Goal: Task Accomplishment & Management: Manage account settings

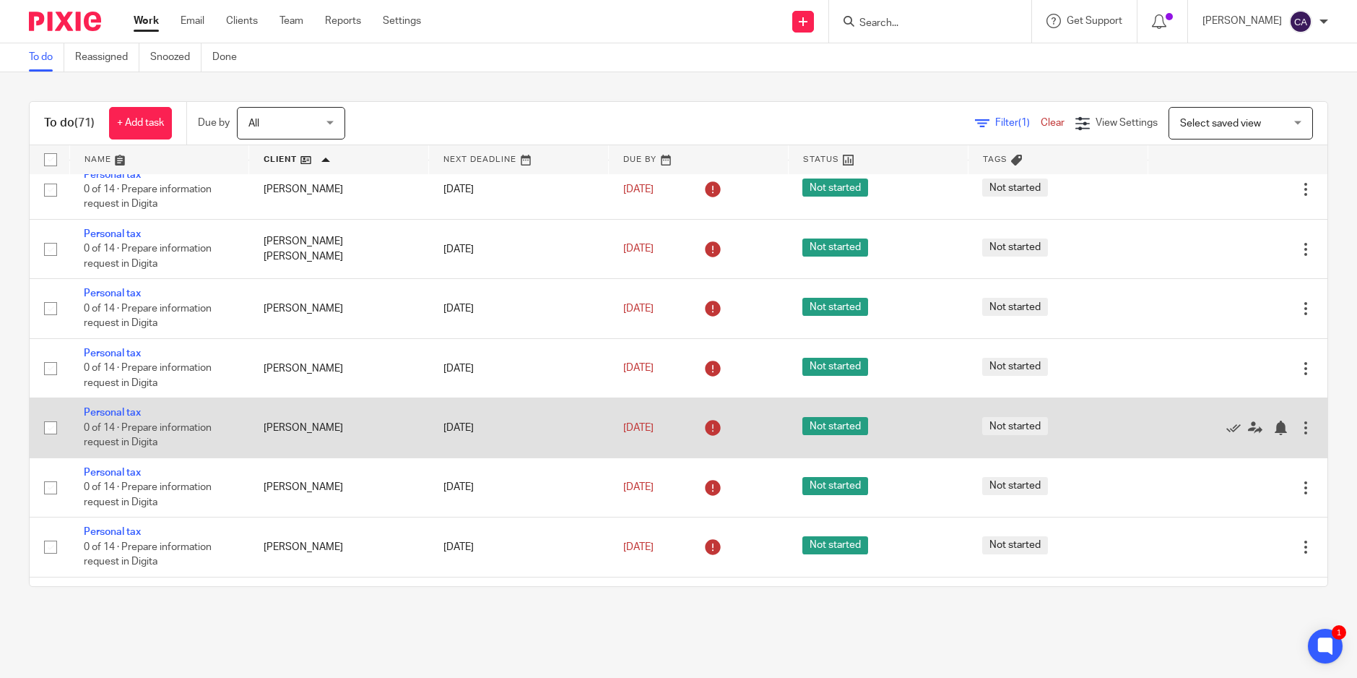
scroll to position [2696, 0]
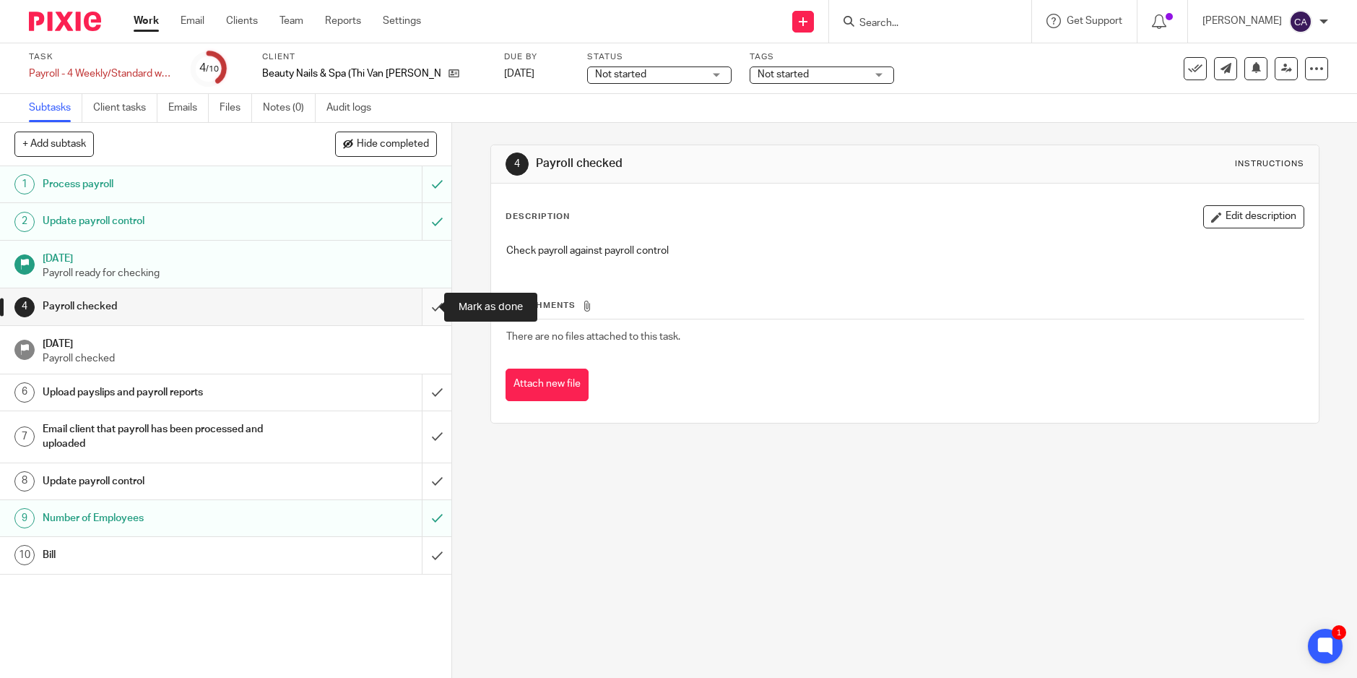
click at [423, 306] on input "submit" at bounding box center [225, 306] width 451 height 36
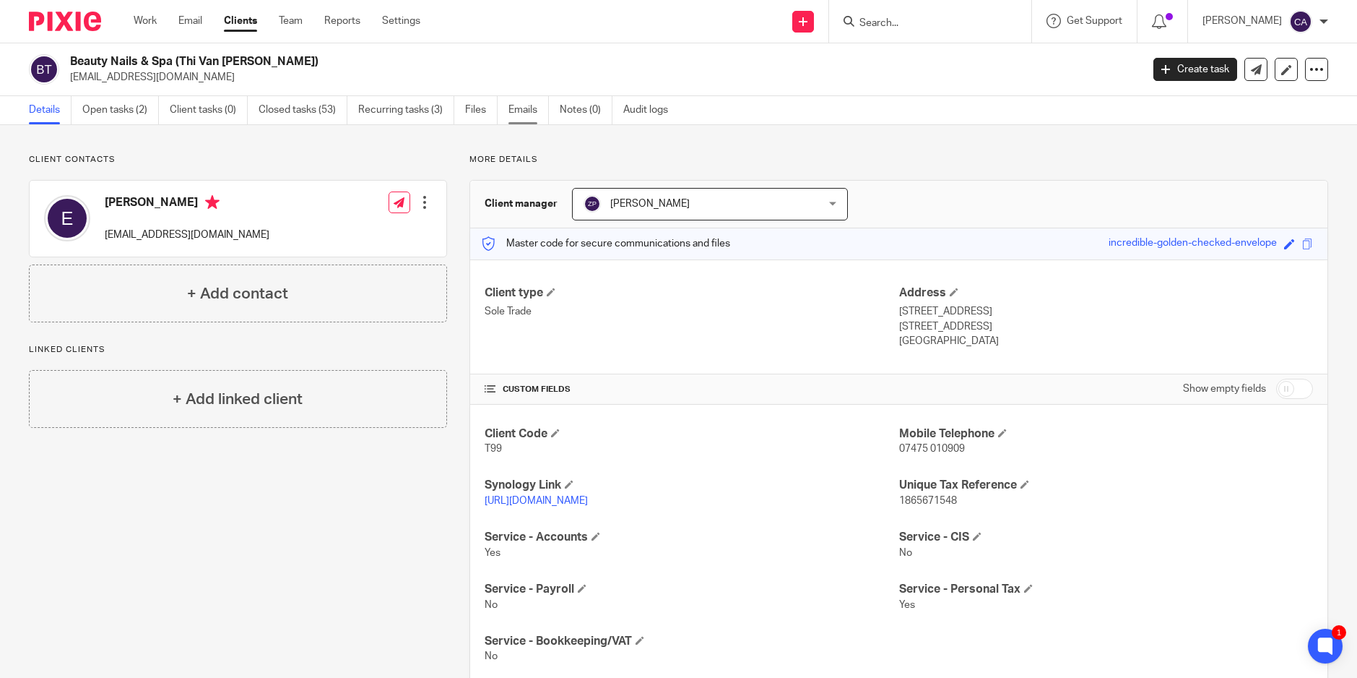
click at [532, 108] on link "Emails" at bounding box center [528, 110] width 40 height 28
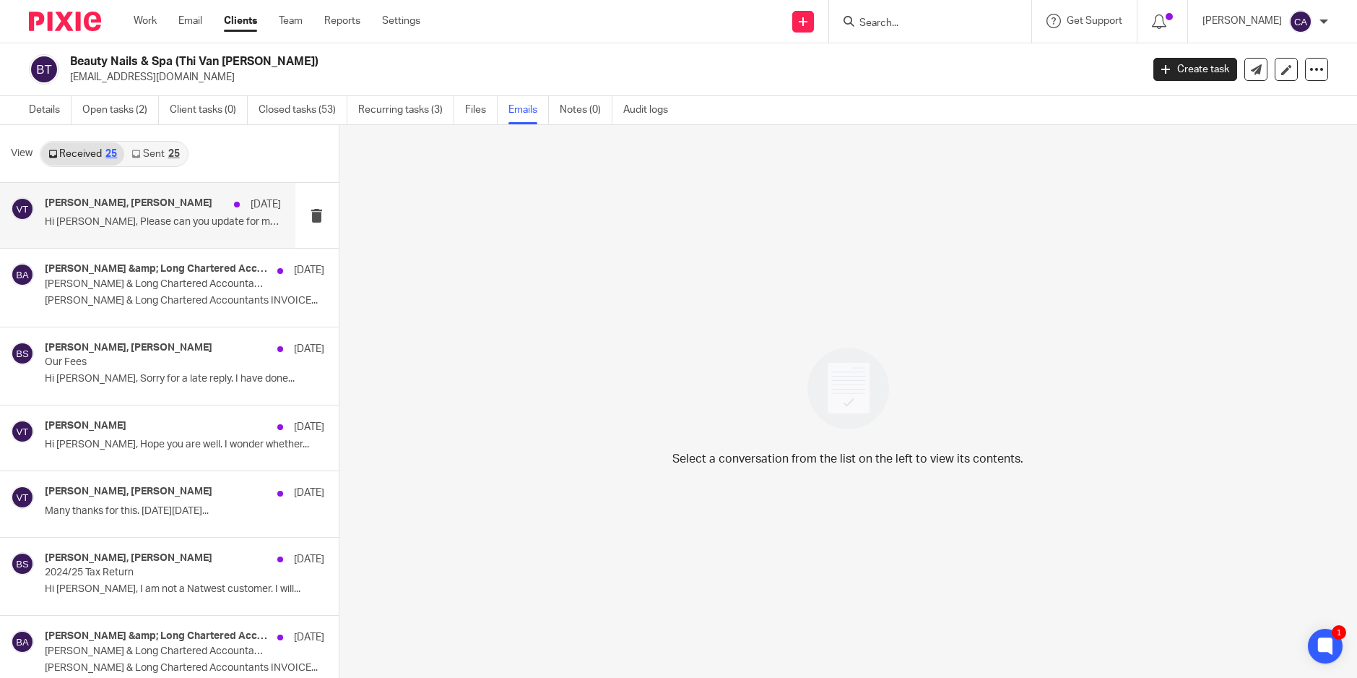
click at [124, 221] on p "Hi Zoe, Please can you update for me that Duy..." at bounding box center [163, 222] width 236 height 12
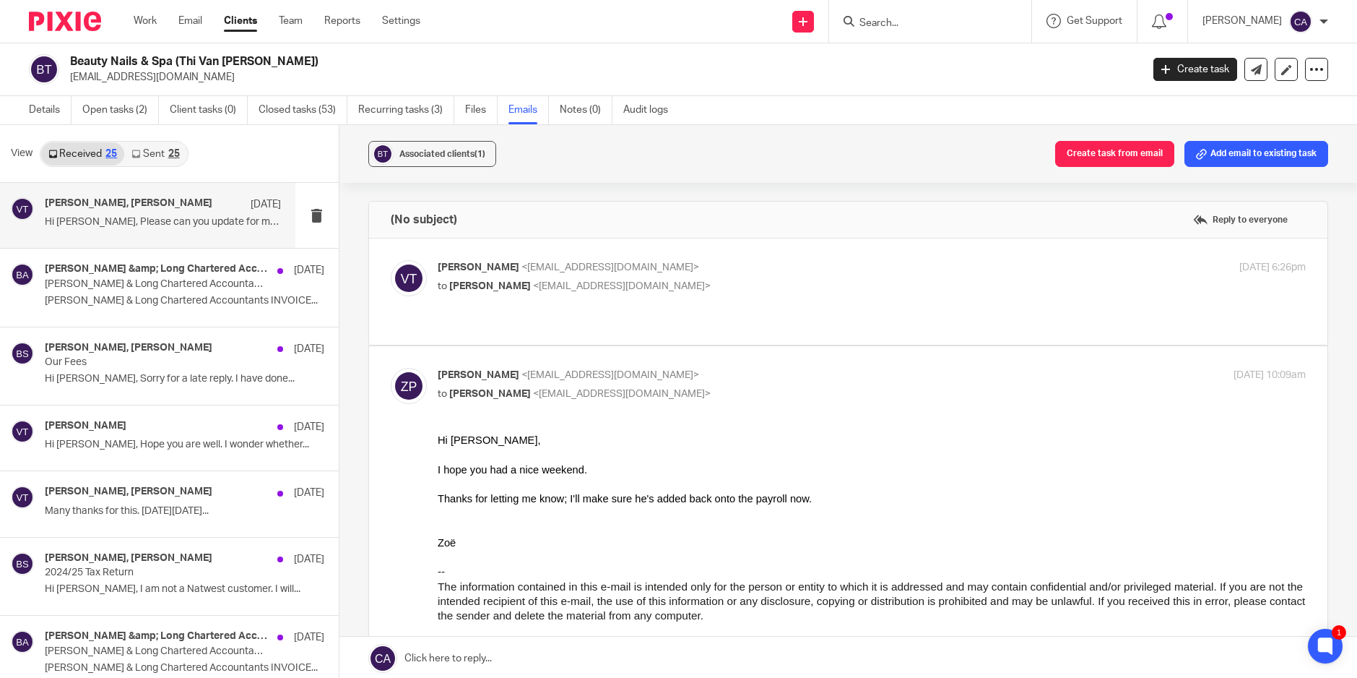
click at [603, 315] on label at bounding box center [848, 291] width 958 height 106
click at [391, 260] on input "checkbox" at bounding box center [390, 259] width 1 height 1
checkbox input "true"
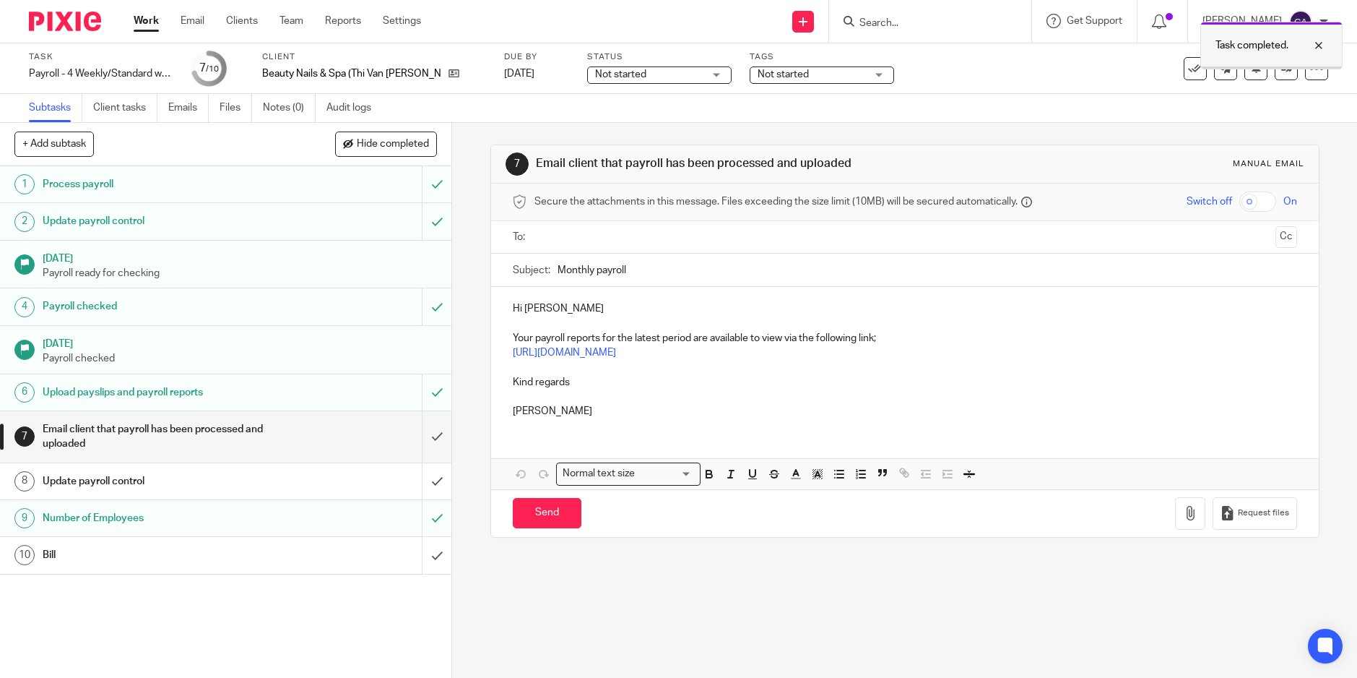
click at [1276, 63] on div "Task completed." at bounding box center [1271, 46] width 142 height 48
click at [1281, 69] on icon at bounding box center [1286, 68] width 11 height 11
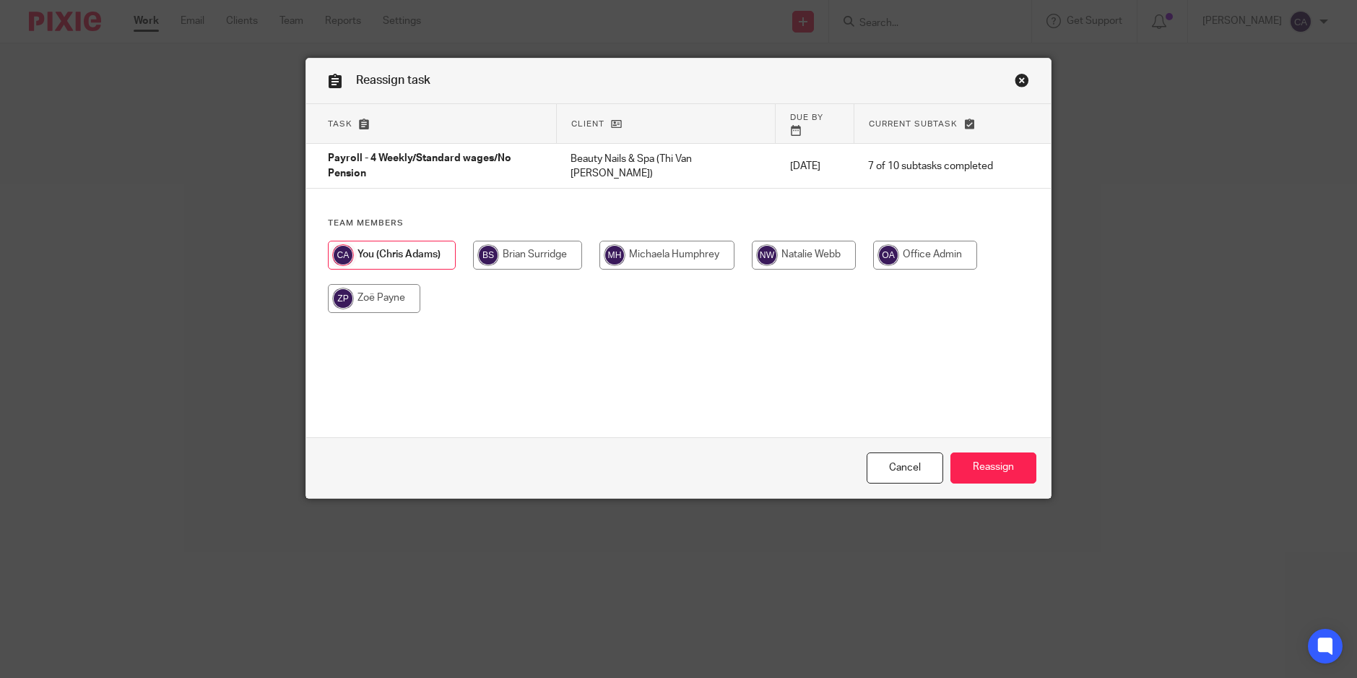
click at [375, 290] on input "radio" at bounding box center [374, 298] width 92 height 29
radio input "true"
click at [989, 472] on input "Reassign" at bounding box center [994, 467] width 86 height 31
